Goal: Check status: Check status

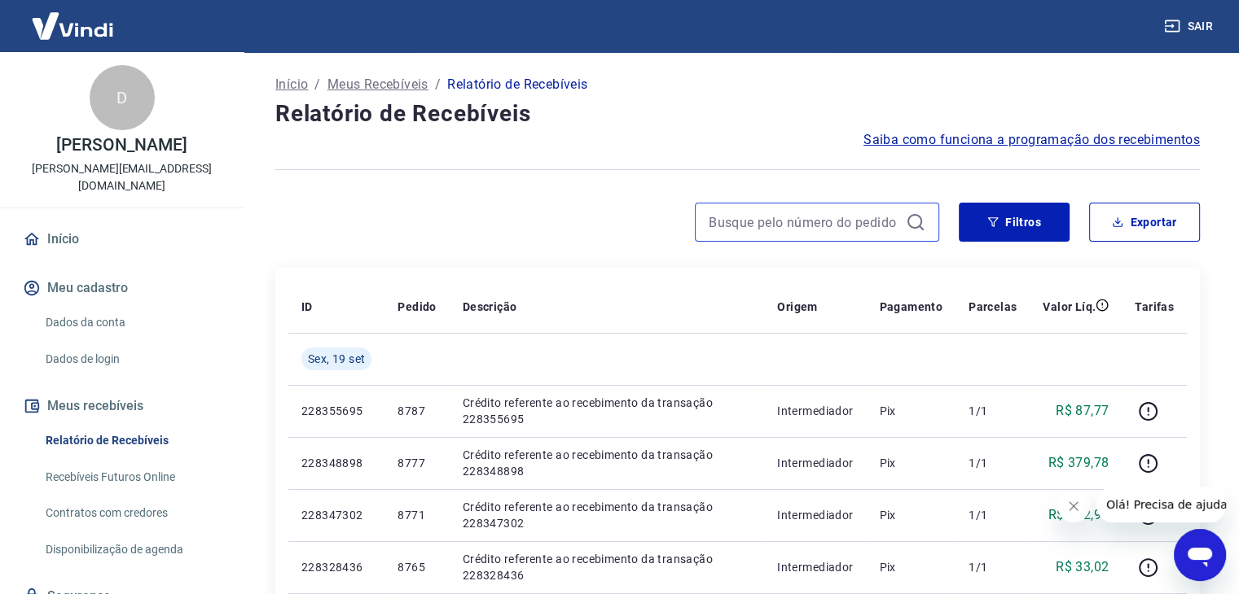
click at [837, 219] on input at bounding box center [803, 222] width 191 height 24
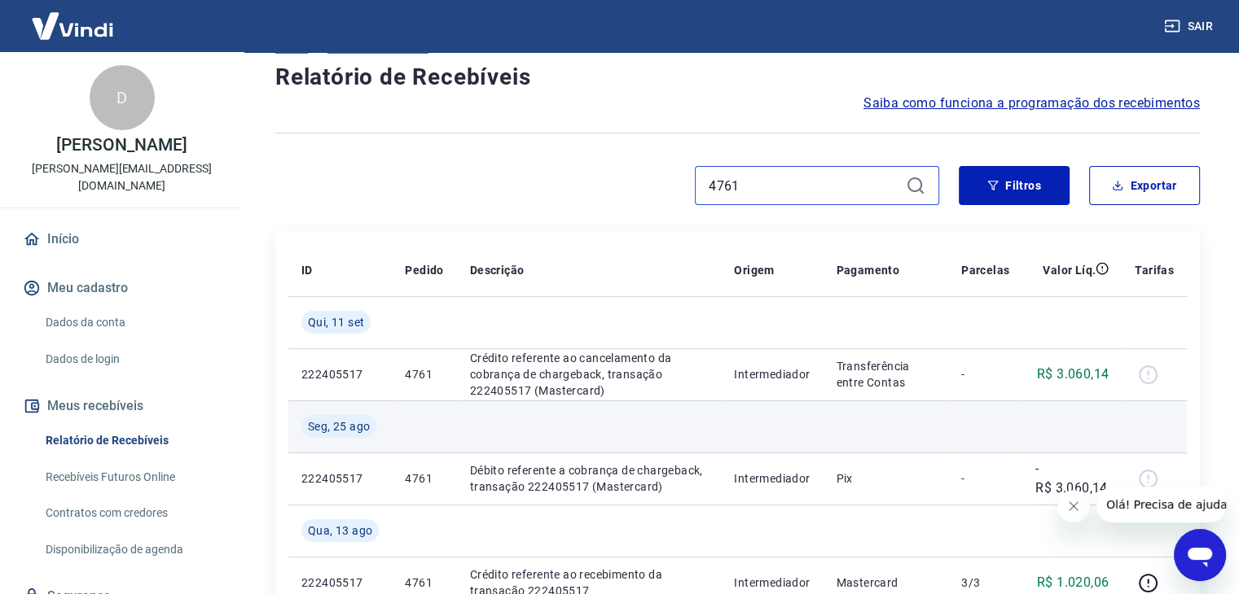
scroll to position [81, 0]
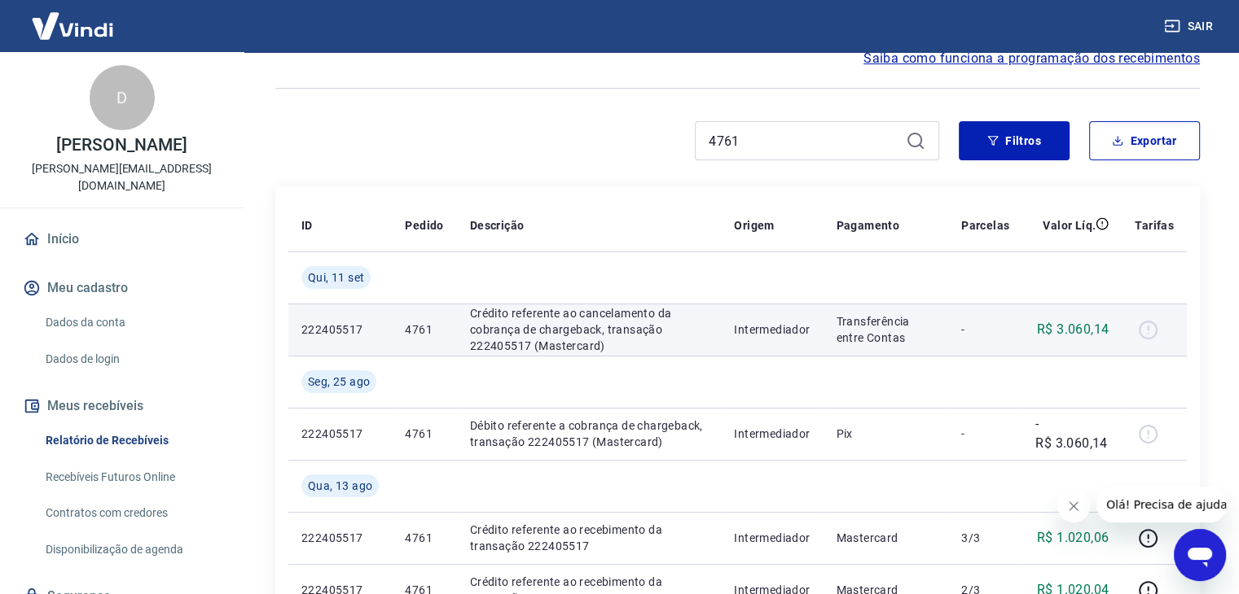
click at [1083, 323] on p "R$ 3.060,14" at bounding box center [1073, 330] width 72 height 20
click at [865, 333] on p "Transferência entre Contas" at bounding box center [885, 329] width 99 height 33
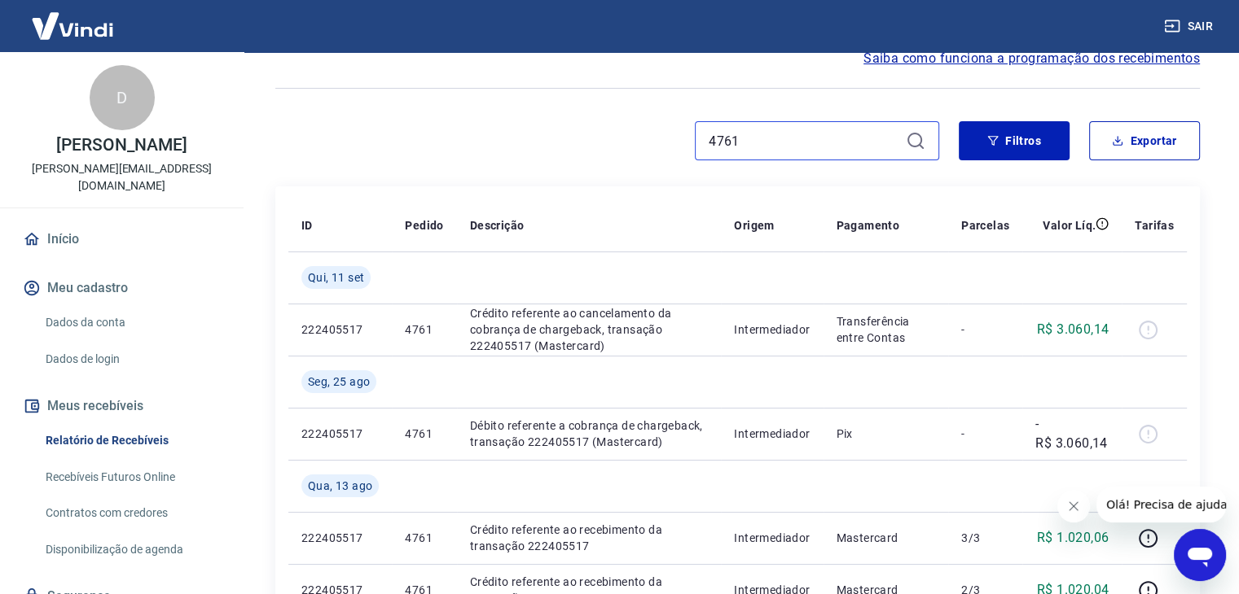
drag, startPoint x: 753, startPoint y: 140, endPoint x: 594, endPoint y: 145, distance: 158.9
click at [596, 144] on div "4761" at bounding box center [607, 140] width 664 height 39
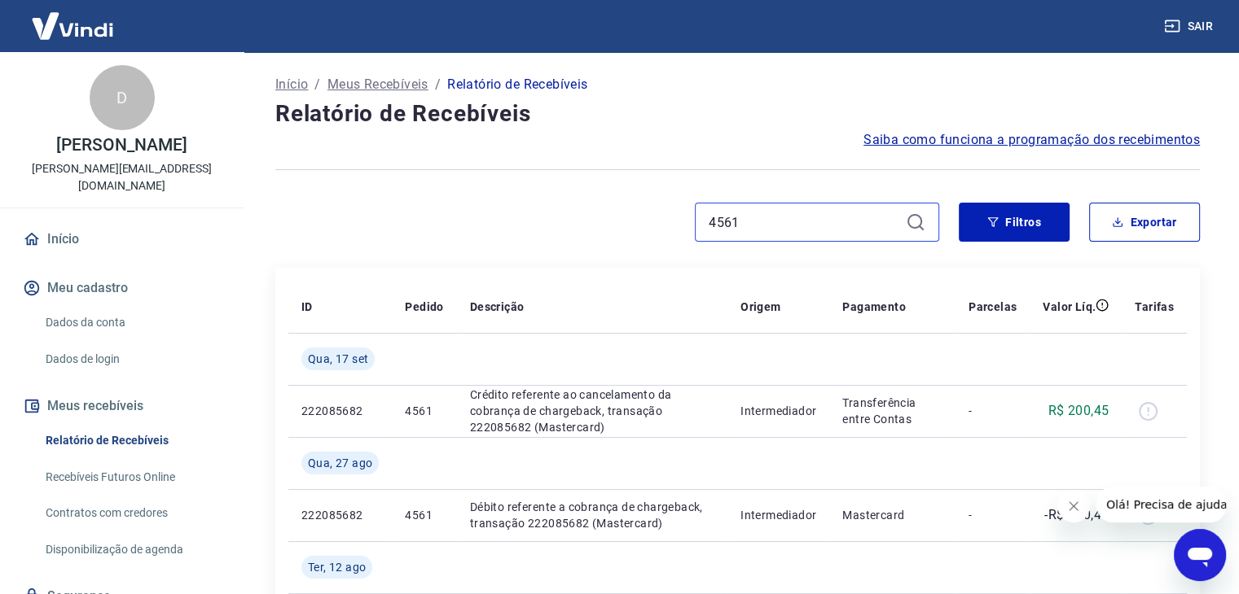
drag, startPoint x: 769, startPoint y: 220, endPoint x: 615, endPoint y: 217, distance: 153.9
click at [615, 217] on div "4561" at bounding box center [607, 222] width 664 height 39
type input "2759"
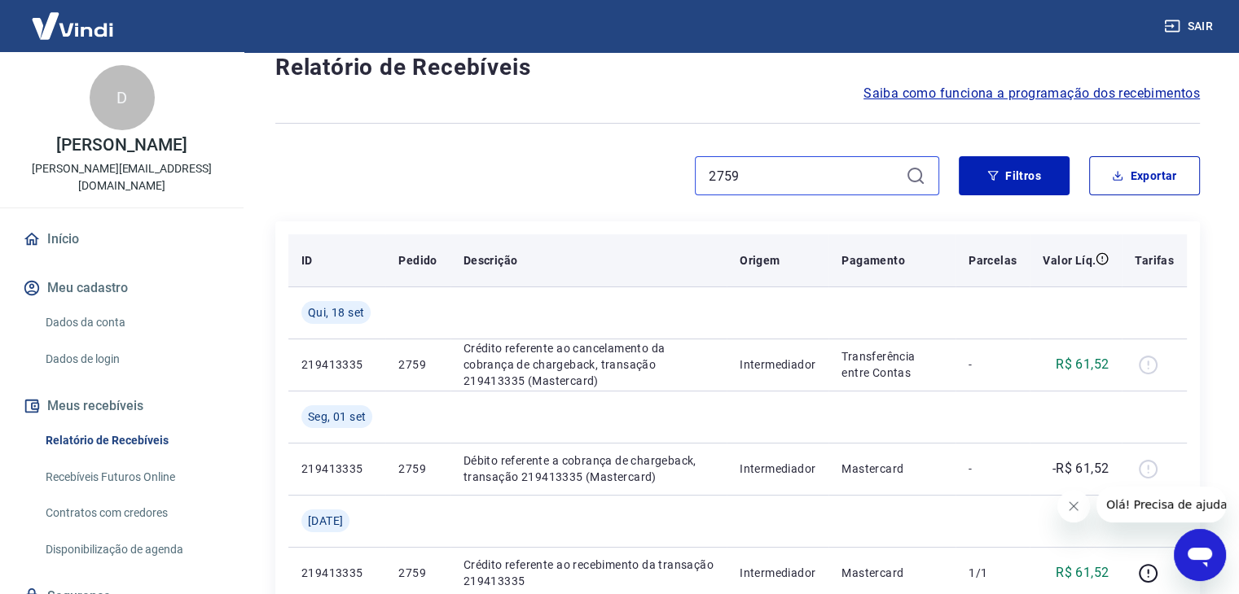
scroll to position [163, 0]
